Goal: Task Accomplishment & Management: Contribute content

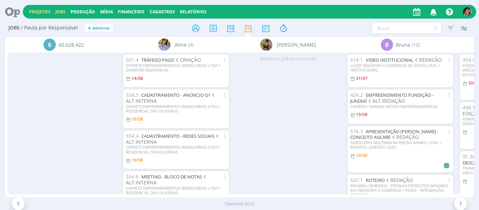
scroll to position [26, 0]
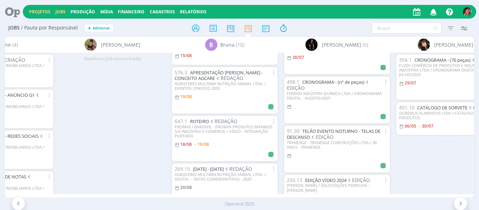
click at [29, 14] on link "Projetos" at bounding box center [39, 12] width 21 height 6
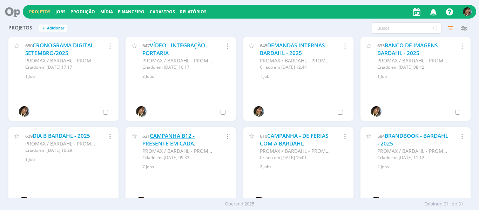
click at [185, 140] on link "CAMPANHA B12 - PRESENTE EM CADA HISTÓRIA - 2025" at bounding box center [168, 143] width 52 height 22
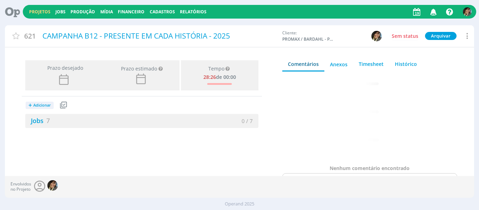
click at [47, 102] on button "+ Adicionar" at bounding box center [40, 105] width 28 height 7
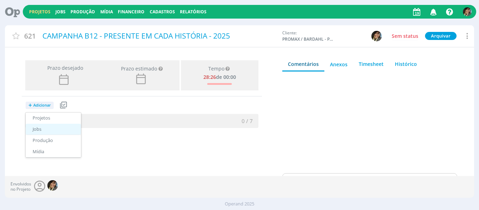
click at [43, 131] on link "Jobs" at bounding box center [53, 129] width 55 height 11
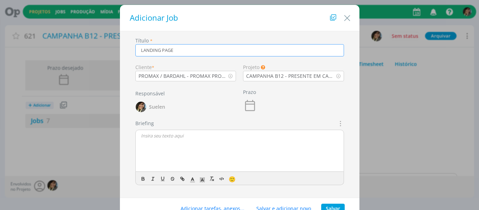
type input "LANDING PAGE"
click at [257, 134] on p "dialog" at bounding box center [239, 136] width 197 height 6
click at [342, 123] on icon "dialog" at bounding box center [340, 123] width 8 height 8
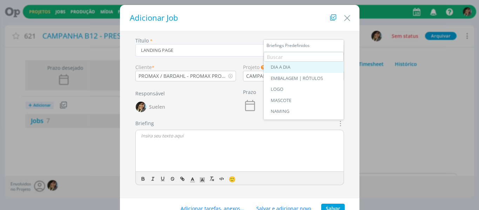
click at [290, 65] on div "DIA A DIA" at bounding box center [304, 68] width 66 height 6
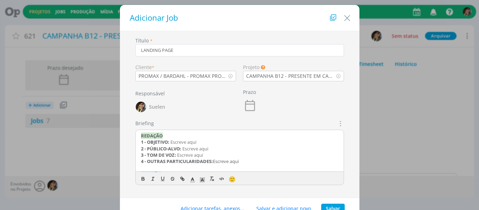
drag, startPoint x: 245, startPoint y: 160, endPoint x: 79, endPoint y: 117, distance: 172.0
click at [79, 117] on div "Adicionar Job Título * LANDING PAGE Cliente * PROMAX / BARDAHL - PROMAX PRODUTO…" at bounding box center [239, 105] width 479 height 210
click at [139, 142] on div "CRIAÇÃO 1 - FORMATO: Escreve aqui 2 - TIPO: Escreve aqui 3 - CAMINHO SERVIDOR: …" at bounding box center [240, 151] width 208 height 42
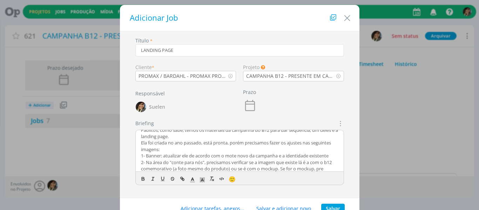
scroll to position [25, 0]
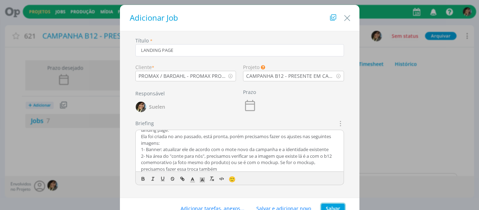
click at [330, 209] on button "Salvar" at bounding box center [332, 209] width 23 height 10
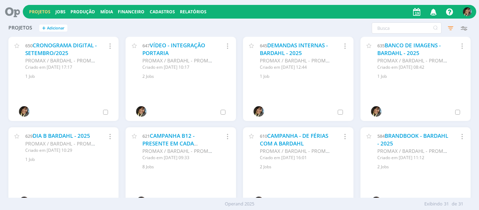
scroll to position [170, 0]
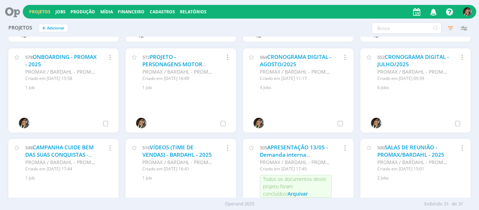
click at [430, 18] on button "button" at bounding box center [433, 12] width 14 height 13
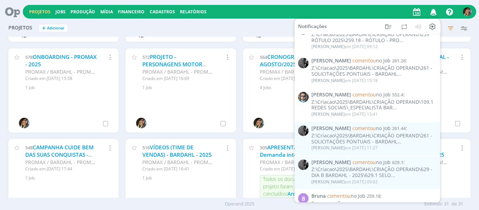
scroll to position [14, 0]
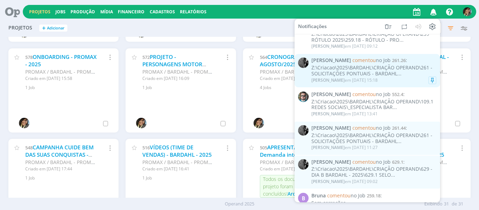
click at [379, 77] on div "[PERSON_NAME] em [DATE] 15:18" at bounding box center [373, 80] width 125 height 7
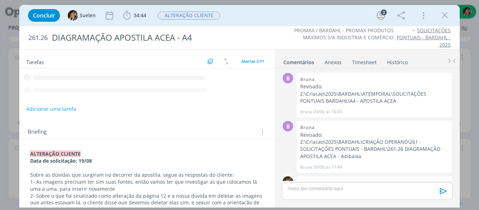
scroll to position [234, 0]
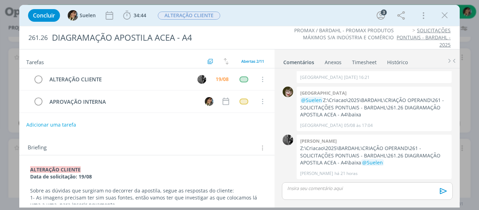
click at [420, 34] on link "SOLICITAÇÕES PONTUAIS - BARDAHL - 2025" at bounding box center [424, 37] width 54 height 21
